Goal: Task Accomplishment & Management: Complete application form

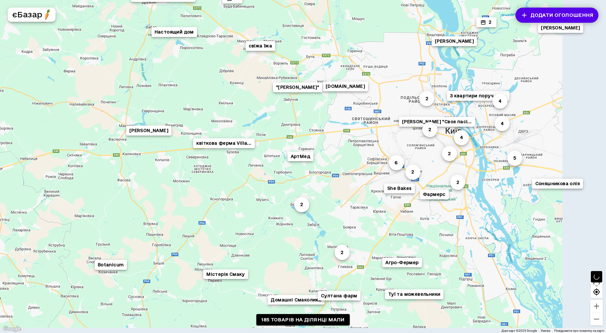
drag, startPoint x: 435, startPoint y: 172, endPoint x: 382, endPoint y: 135, distance: 65.0
click at [382, 135] on div "2 Олег 4 2 4 З квартири поруч з T... 4 3 2 5 Продукция из козьего... Настоящий …" at bounding box center [554, 319] width 606 height 379
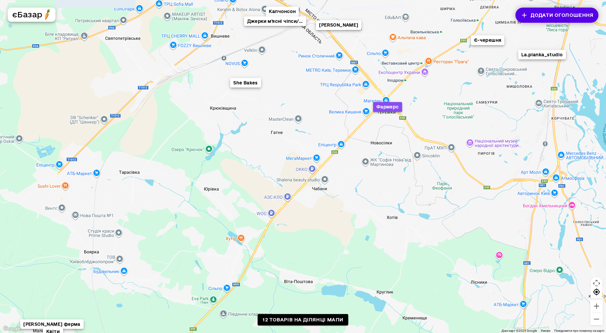
click at [381, 106] on button "Фармерс" at bounding box center [387, 107] width 29 height 10
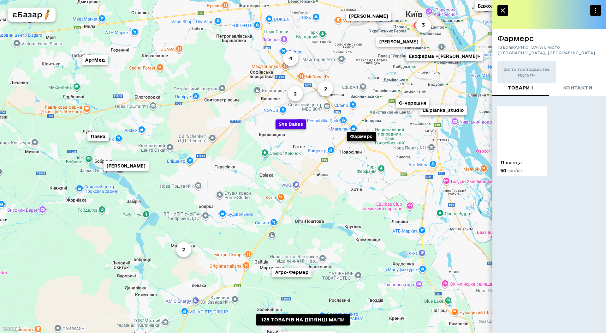
click at [291, 126] on button "She Bakes" at bounding box center [291, 124] width 31 height 10
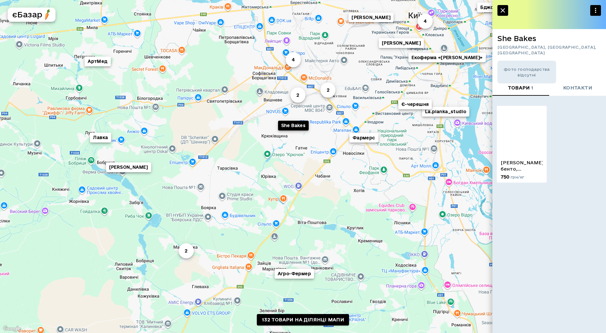
drag, startPoint x: 357, startPoint y: 228, endPoint x: 339, endPoint y: 191, distance: 41.1
click at [339, 191] on div "єДоставка Герцен Пар... 4 3 La.pianka_studio 2 Лавка Олександр "Своя пасі... 4 …" at bounding box center [581, 310] width 606 height 379
click at [298, 273] on button "Агро-Фермер" at bounding box center [293, 274] width 39 height 10
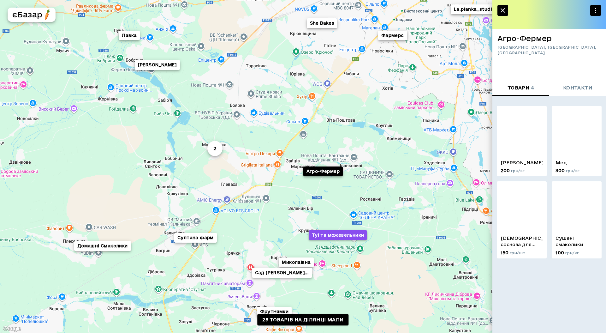
click at [340, 235] on button "Туї та можевельники" at bounding box center [338, 235] width 59 height 10
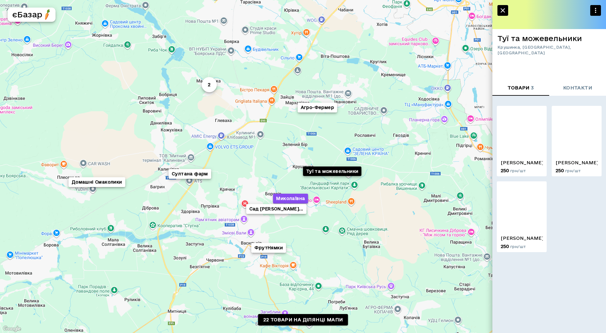
click at [291, 197] on button "Миколаївна" at bounding box center [290, 199] width 35 height 10
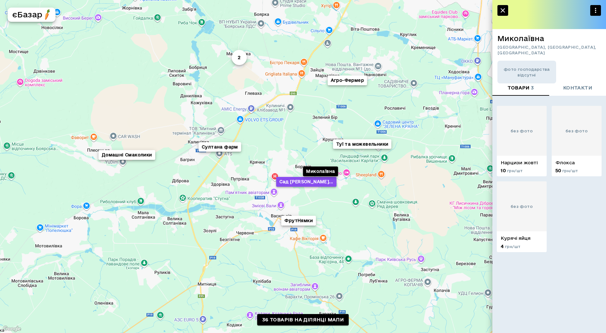
click at [299, 181] on button "Сад Костянтина Юхимо..." at bounding box center [306, 182] width 60 height 10
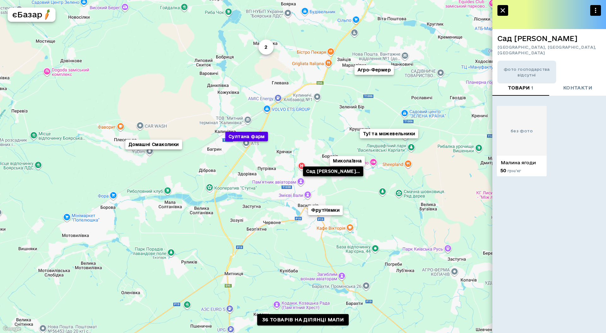
click at [239, 135] on button "Султана фарм" at bounding box center [246, 137] width 43 height 10
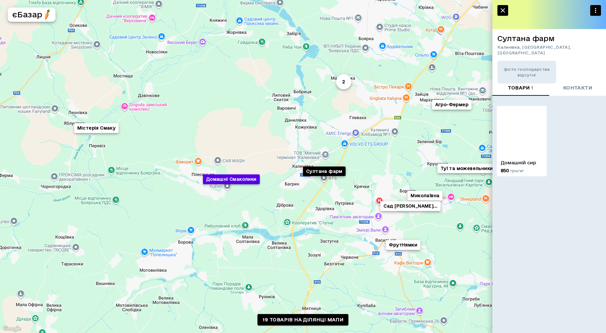
click at [240, 179] on button "Домашні Смаколики" at bounding box center [231, 179] width 57 height 10
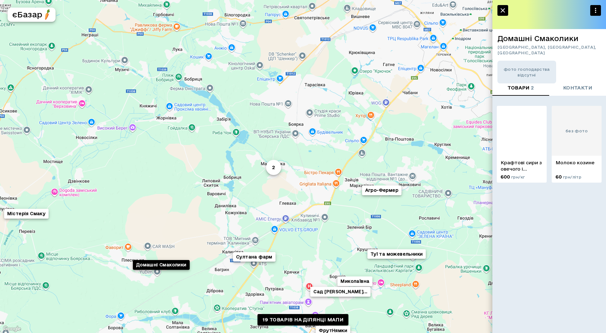
drag, startPoint x: 322, startPoint y: 96, endPoint x: 153, endPoint y: 188, distance: 192.6
click at [151, 189] on div "Миколаївна Домашні Смаколики Сад Костянтина Юхимо... Туї та можевельники ФрутНя…" at bounding box center [303, 166] width 606 height 333
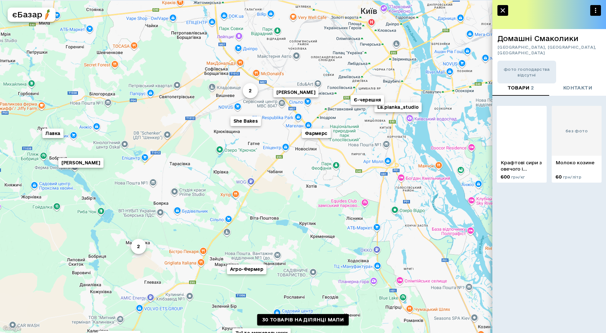
drag, startPoint x: 327, startPoint y: 124, endPoint x: 198, endPoint y: 202, distance: 150.9
click at [198, 202] on div "Миколаївна La.pianka_studio Лавка Домашні Смаколики Є-черешня 2 Сад Костянтина …" at bounding box center [303, 166] width 606 height 333
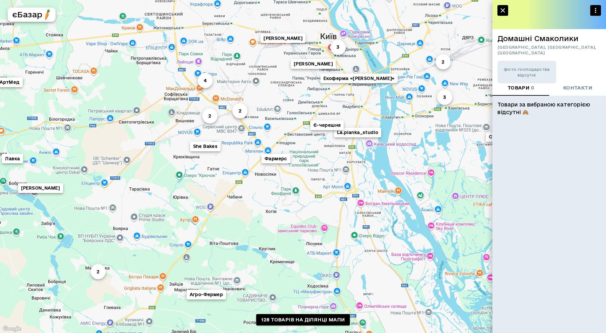
drag, startPoint x: 320, startPoint y: 166, endPoint x: 274, endPoint y: 196, distance: 55.4
click at [274, 196] on div "3 La.pianka_studio 2 Лавка 4 3 ТанюшкинХлеб Кирило Екоферма «Іванкова» Є-черешн…" at bounding box center [303, 166] width 606 height 333
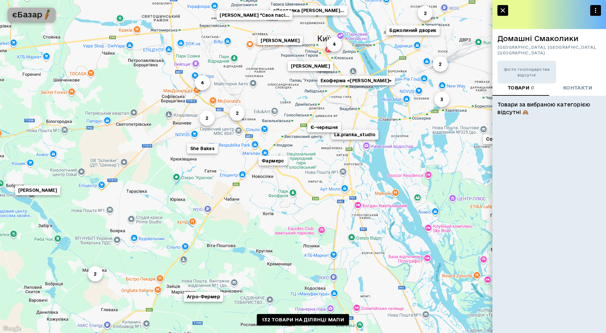
click at [33, 15] on h5 "єБазар" at bounding box center [27, 14] width 30 height 10
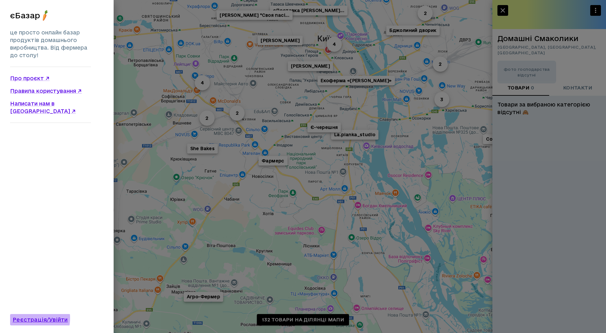
click at [24, 318] on link "Реєстрація/Увійти" at bounding box center [40, 319] width 60 height 11
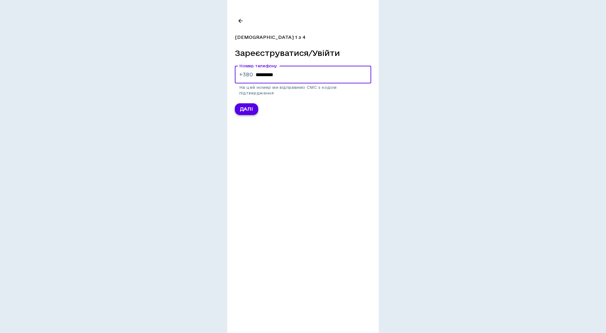
type input "*********"
click at [251, 110] on button "Далі" at bounding box center [246, 109] width 23 height 12
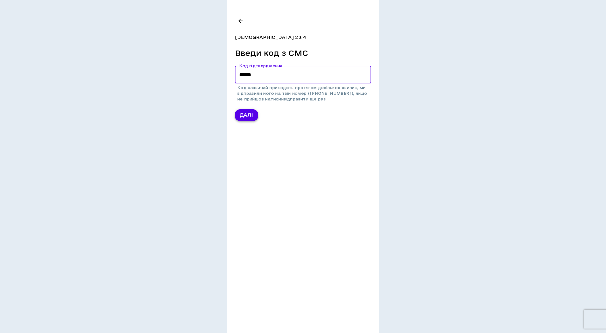
type input "******"
click at [244, 116] on button "Далі" at bounding box center [246, 115] width 23 height 12
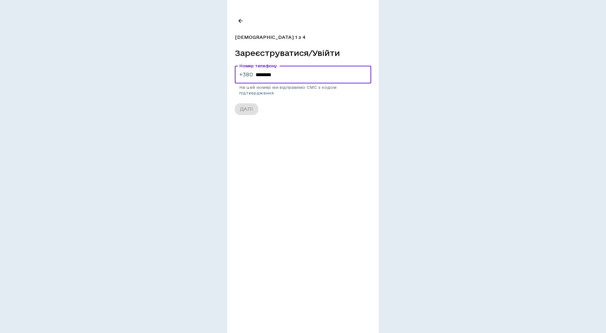
type input "*********"
click button "Далі" at bounding box center [246, 109] width 23 height 12
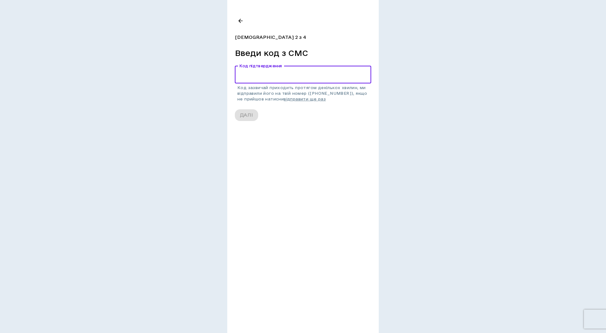
click at [254, 75] on input "Код підтвердження" at bounding box center [303, 75] width 136 height 18
type input "******"
click at [255, 119] on button "Далі" at bounding box center [246, 115] width 23 height 12
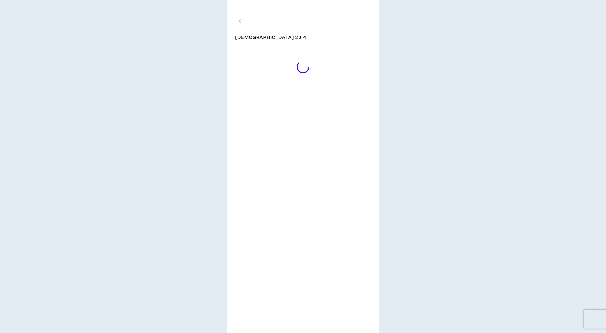
click at [305, 63] on icon at bounding box center [303, 66] width 15 height 15
